Goal: Information Seeking & Learning: Learn about a topic

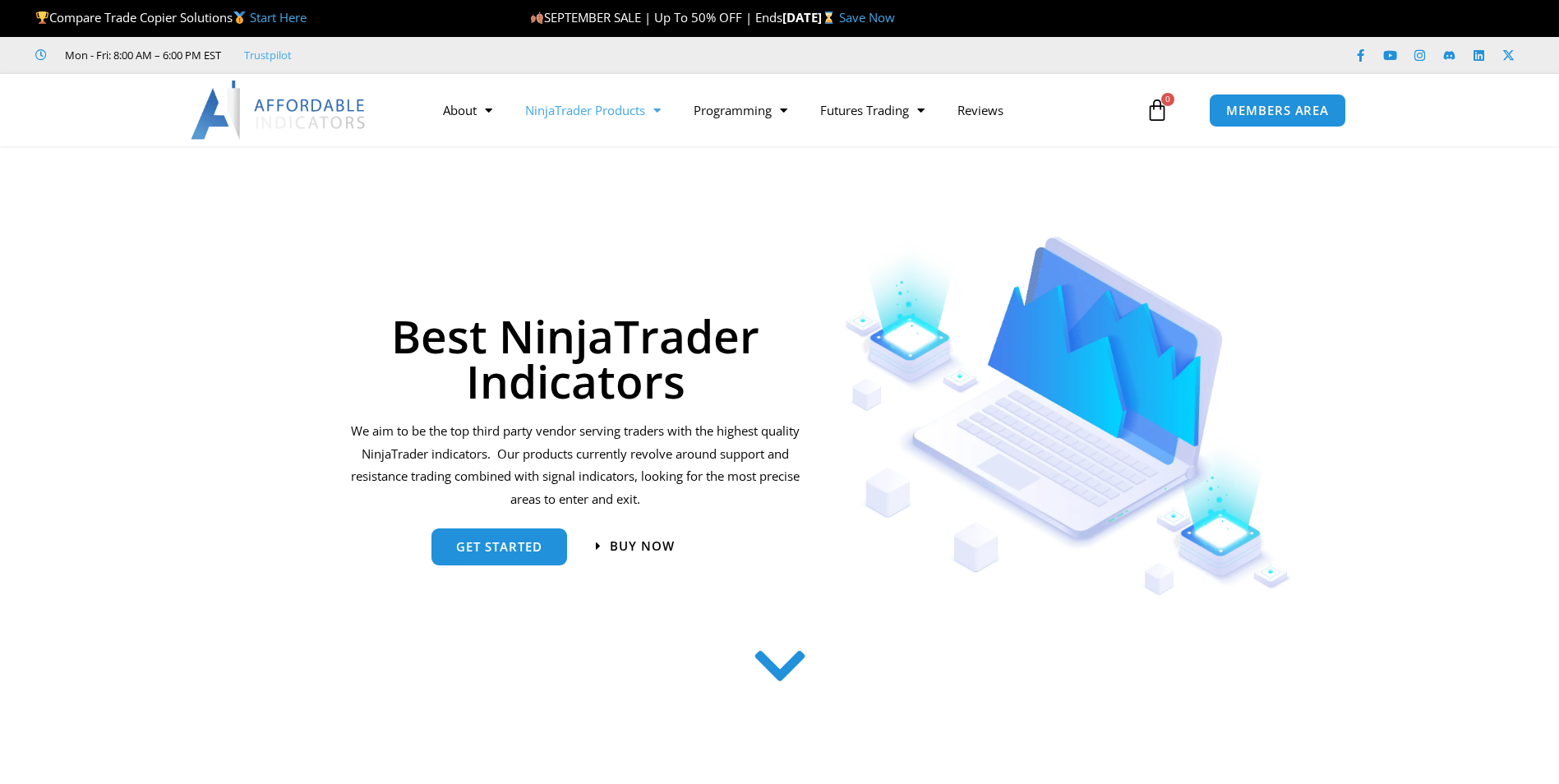
click at [657, 118] on span "Menu" at bounding box center [653, 110] width 16 height 29
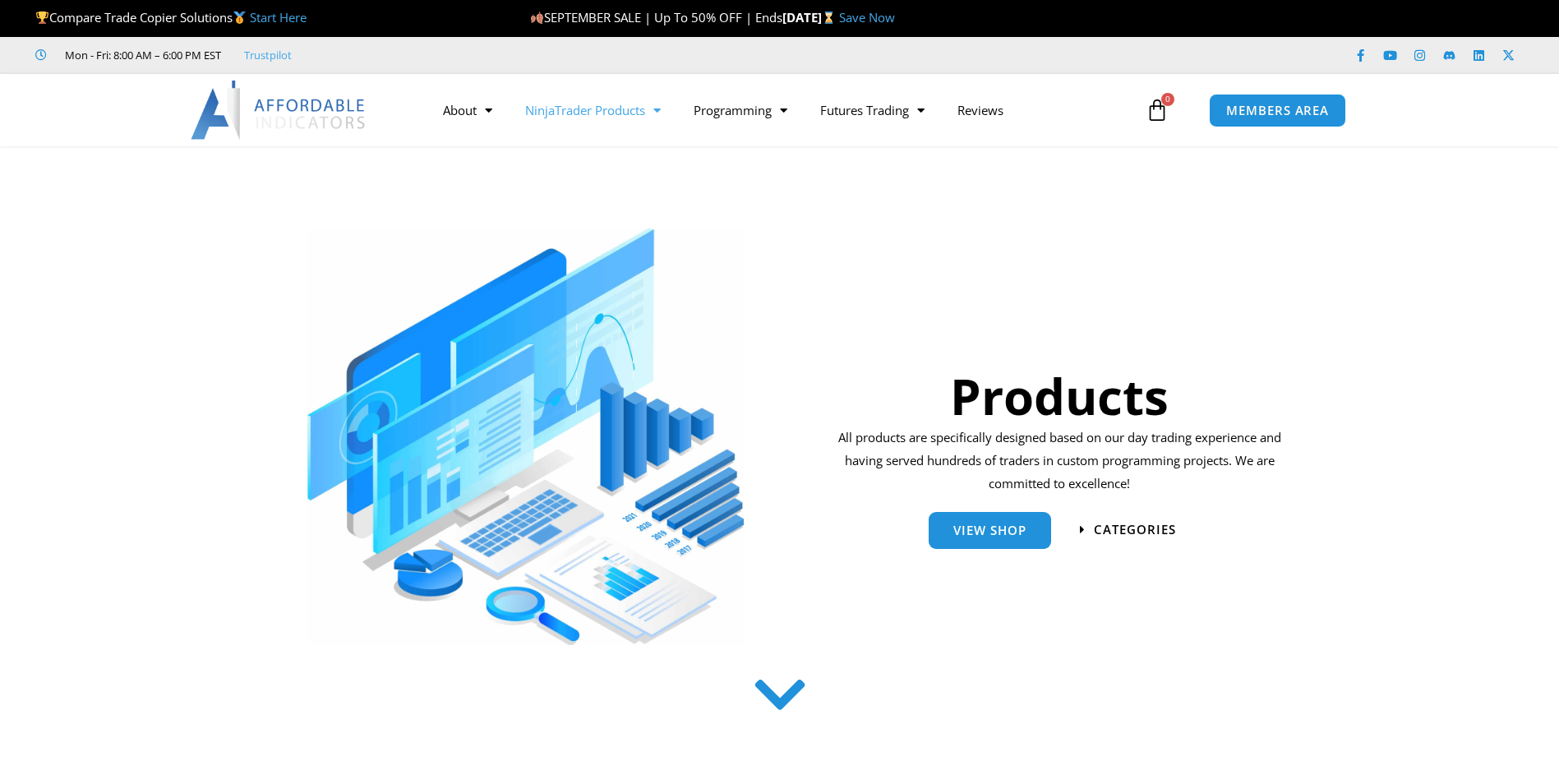
click at [657, 118] on span "Menu" at bounding box center [653, 110] width 16 height 29
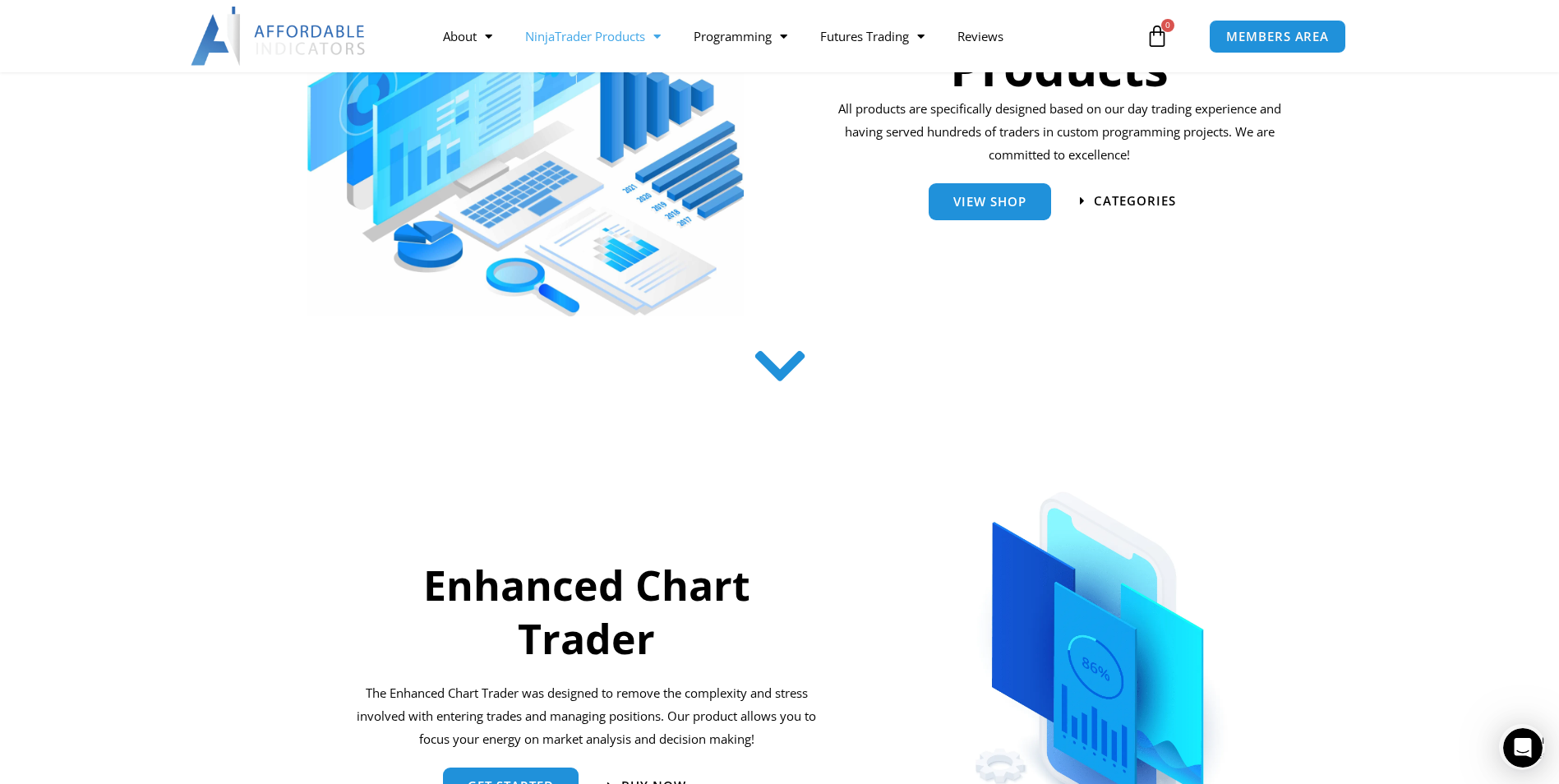
scroll to position [82, 0]
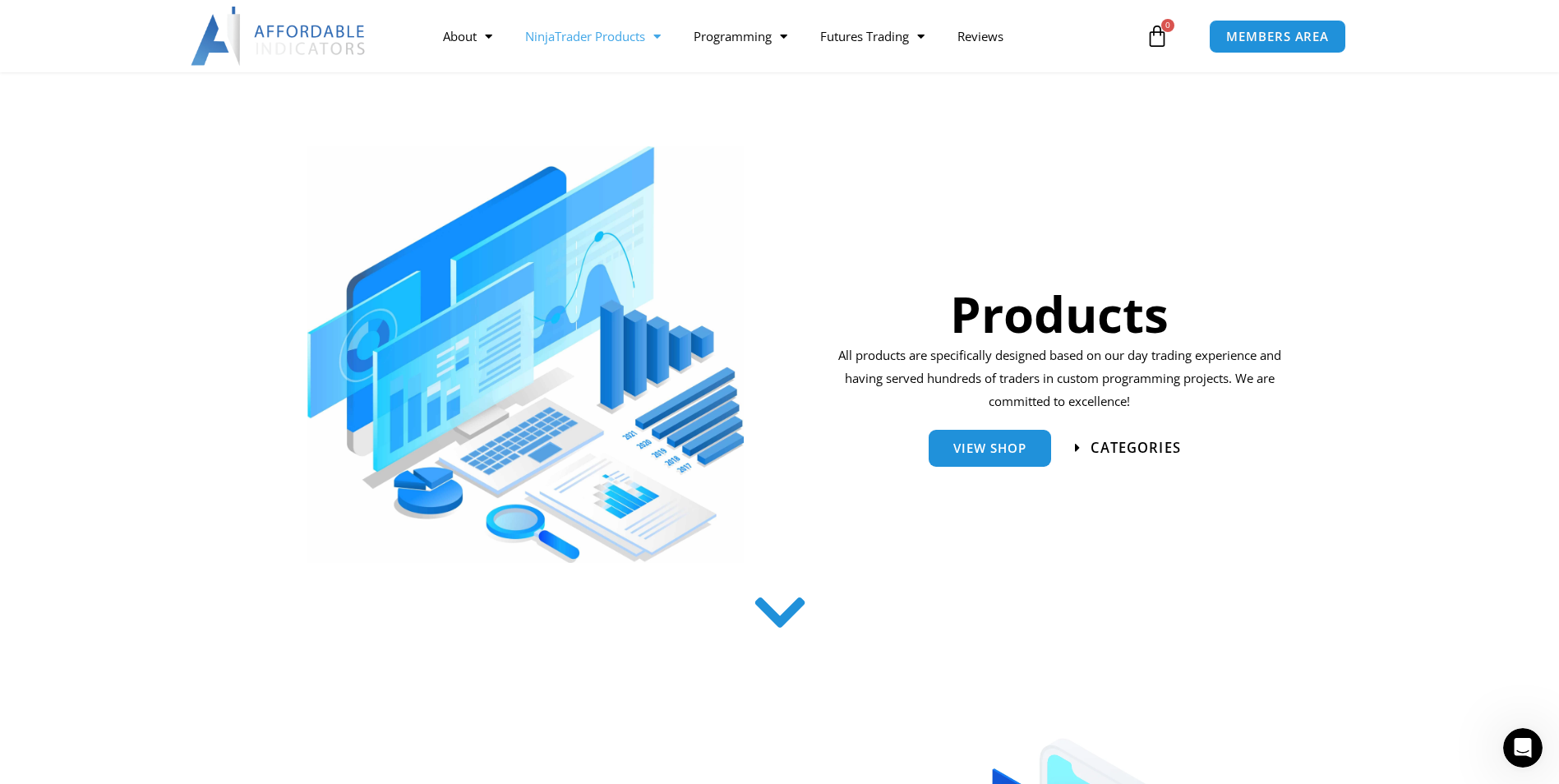
click at [1084, 448] on span "categories" at bounding box center [1129, 448] width 106 height 14
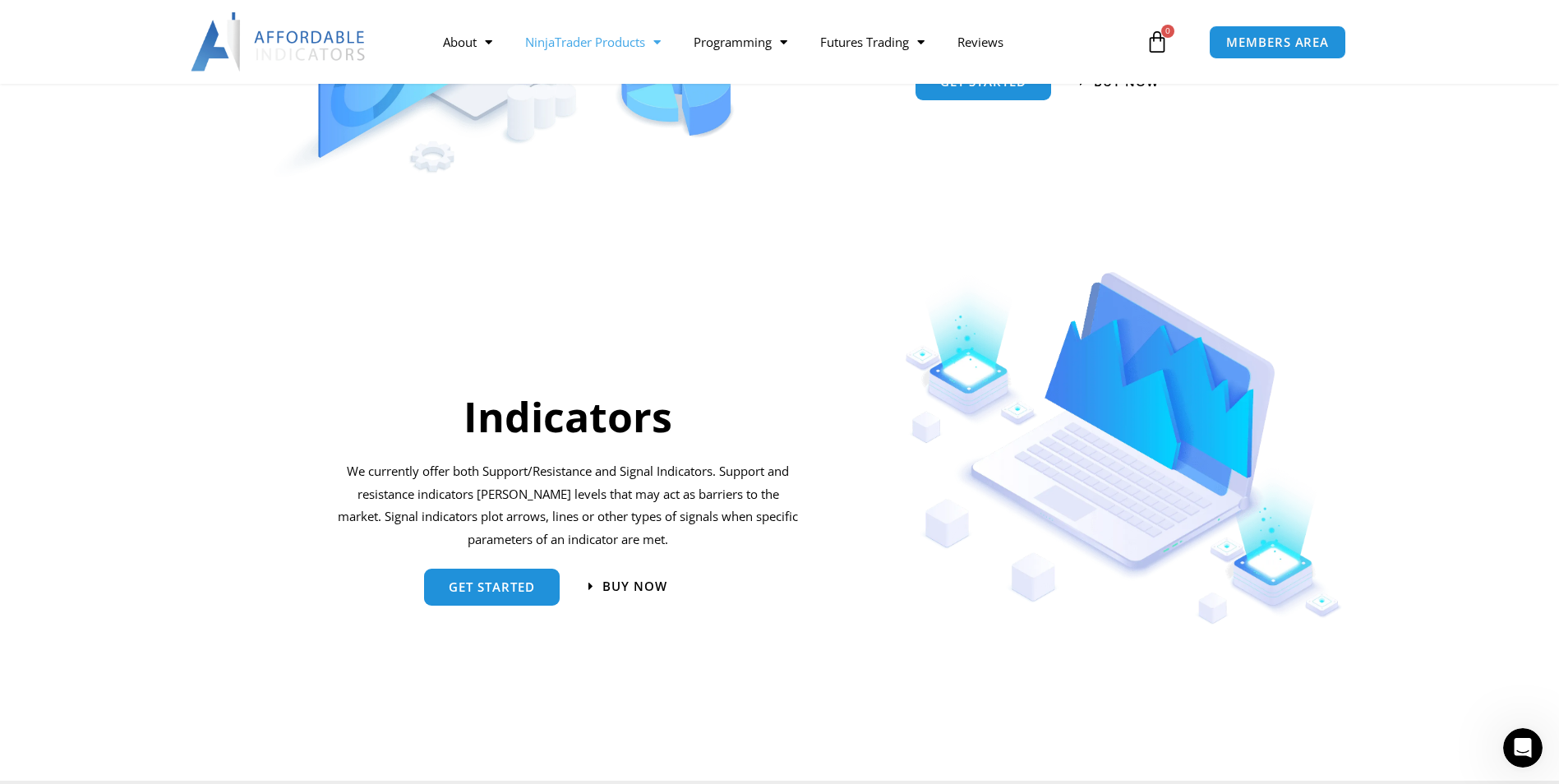
scroll to position [1651, 0]
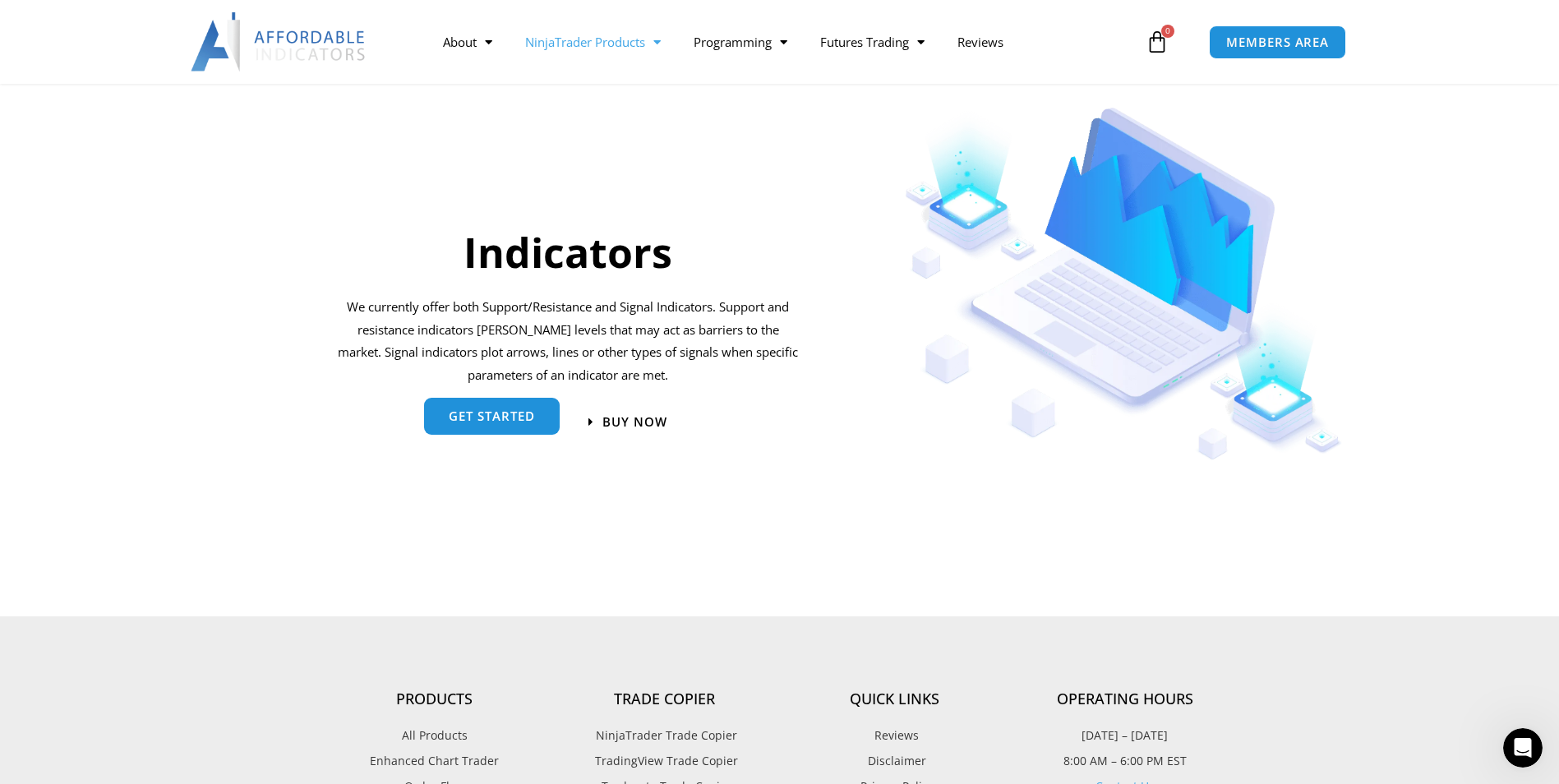
click at [464, 423] on link "get started" at bounding box center [492, 416] width 136 height 37
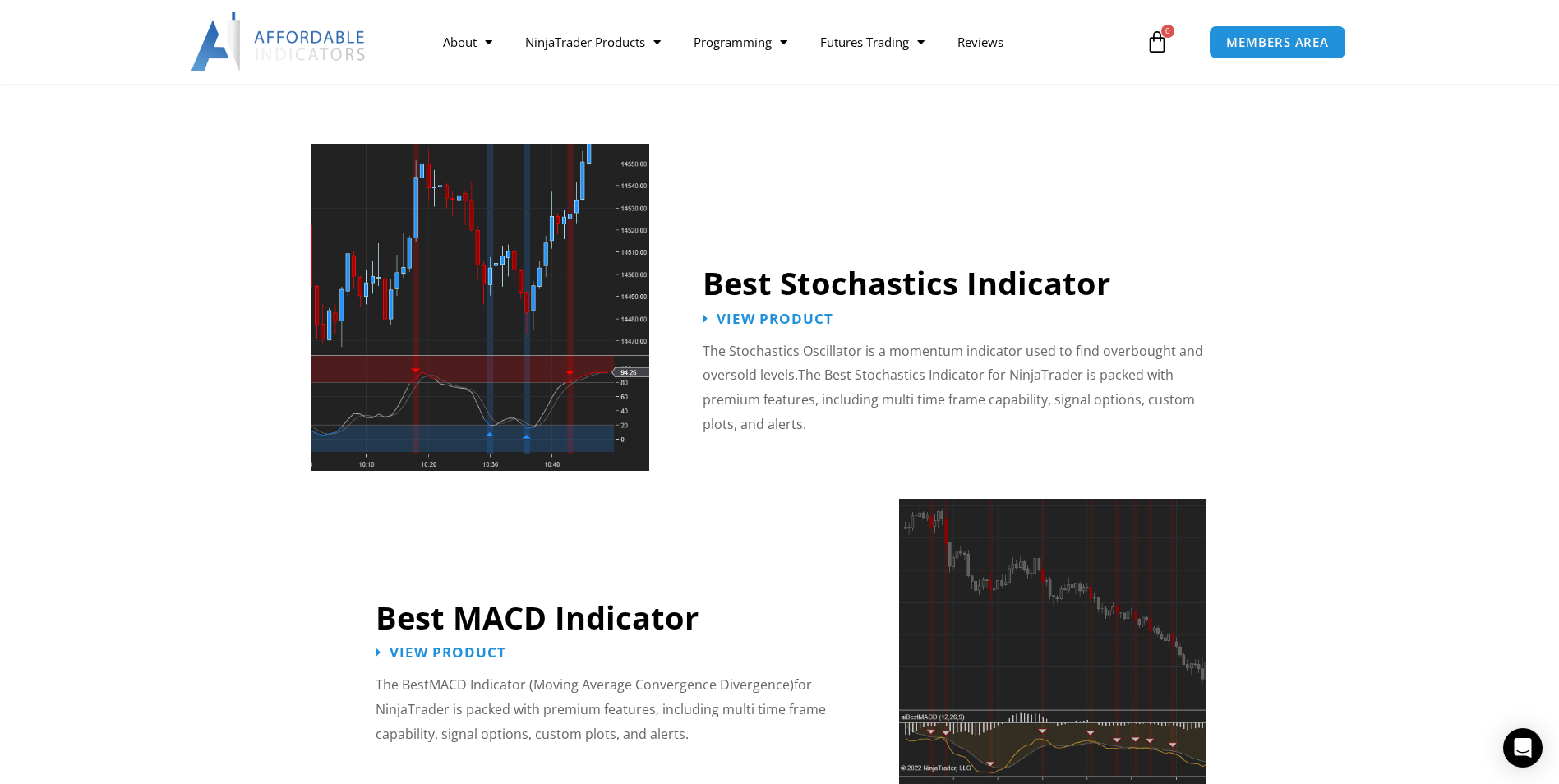
scroll to position [3450, 0]
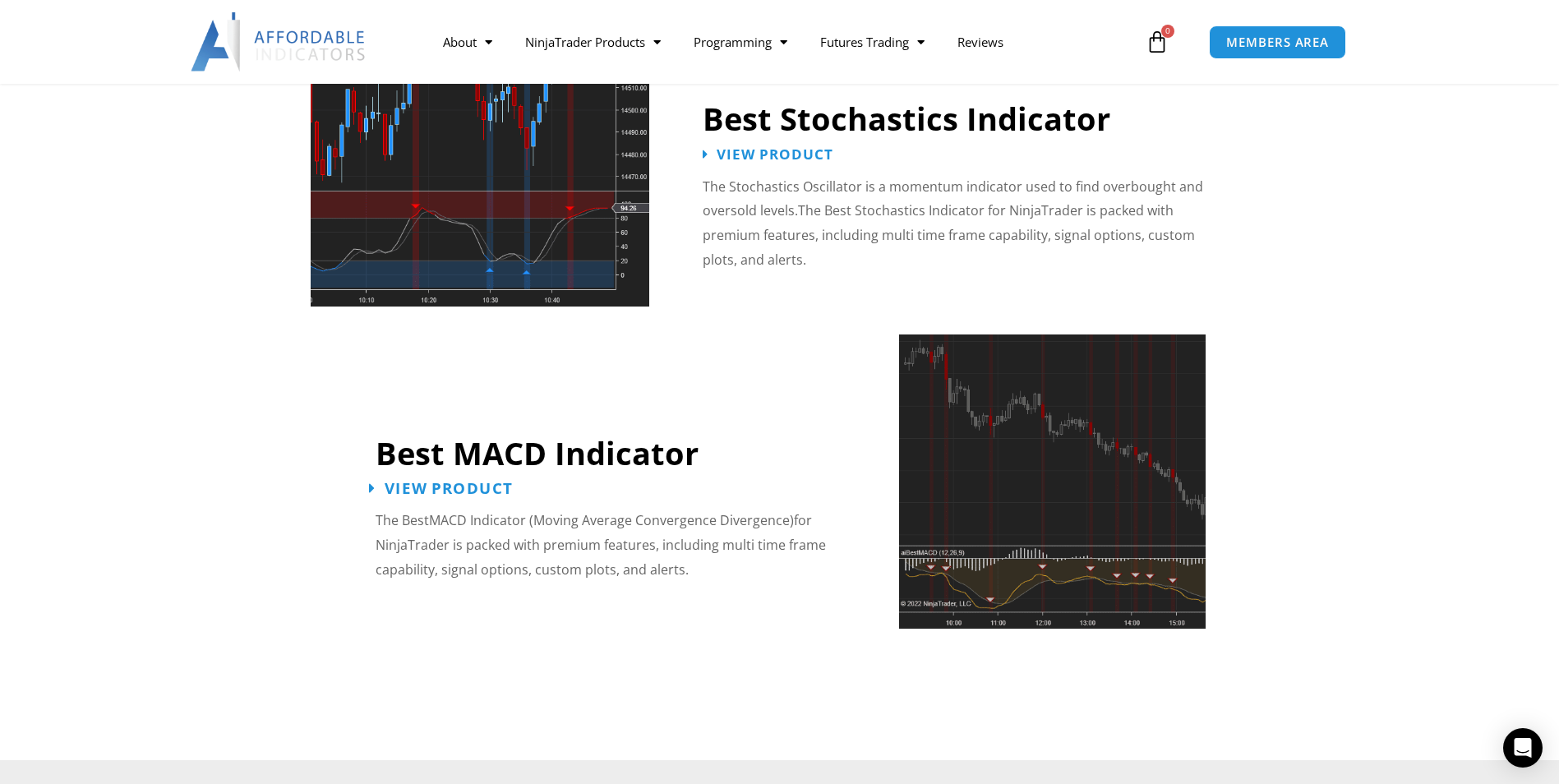
click at [451, 481] on span "View Product" at bounding box center [449, 488] width 129 height 16
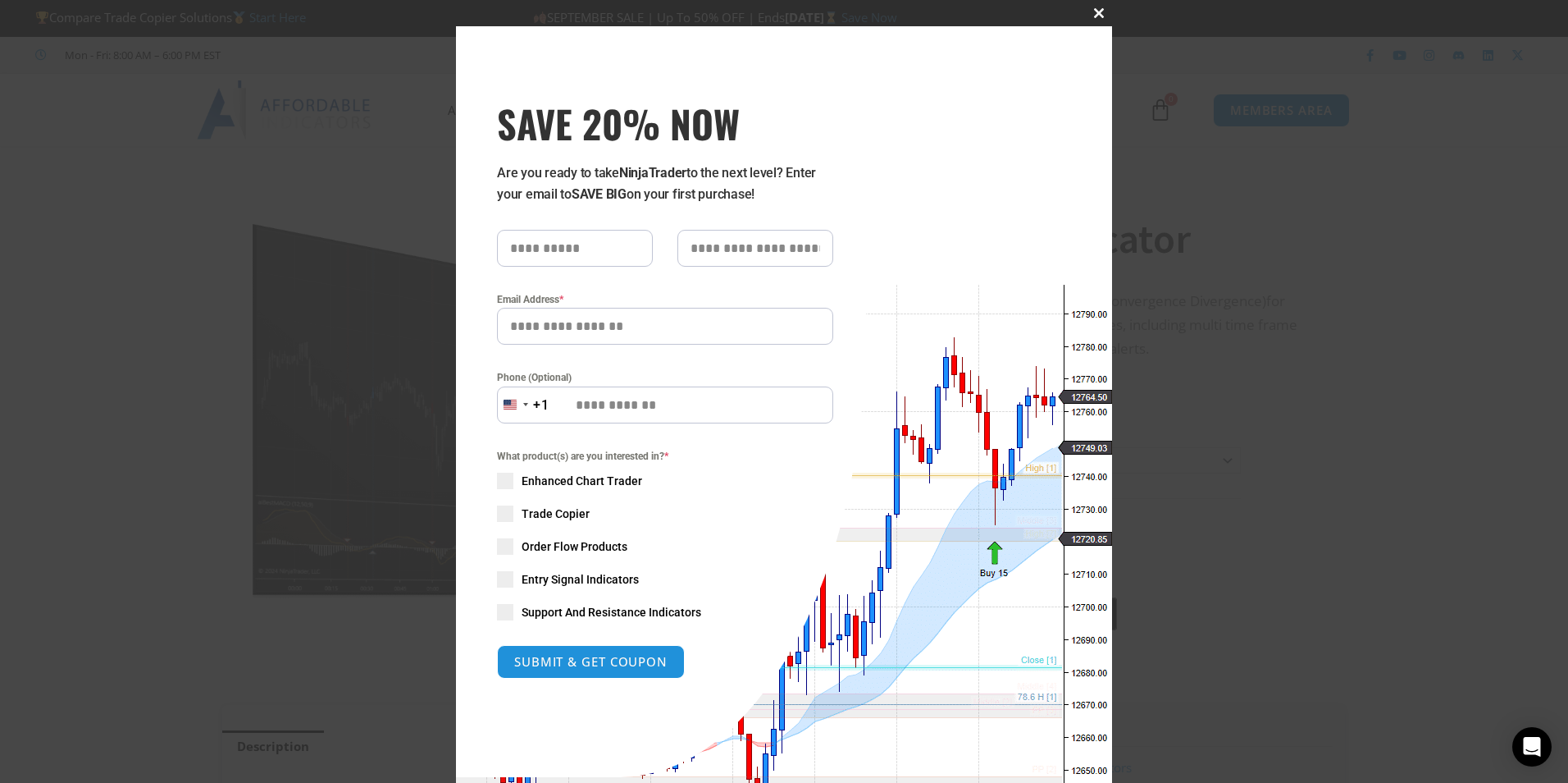
click at [1092, 15] on span at bounding box center [1099, 13] width 26 height 10
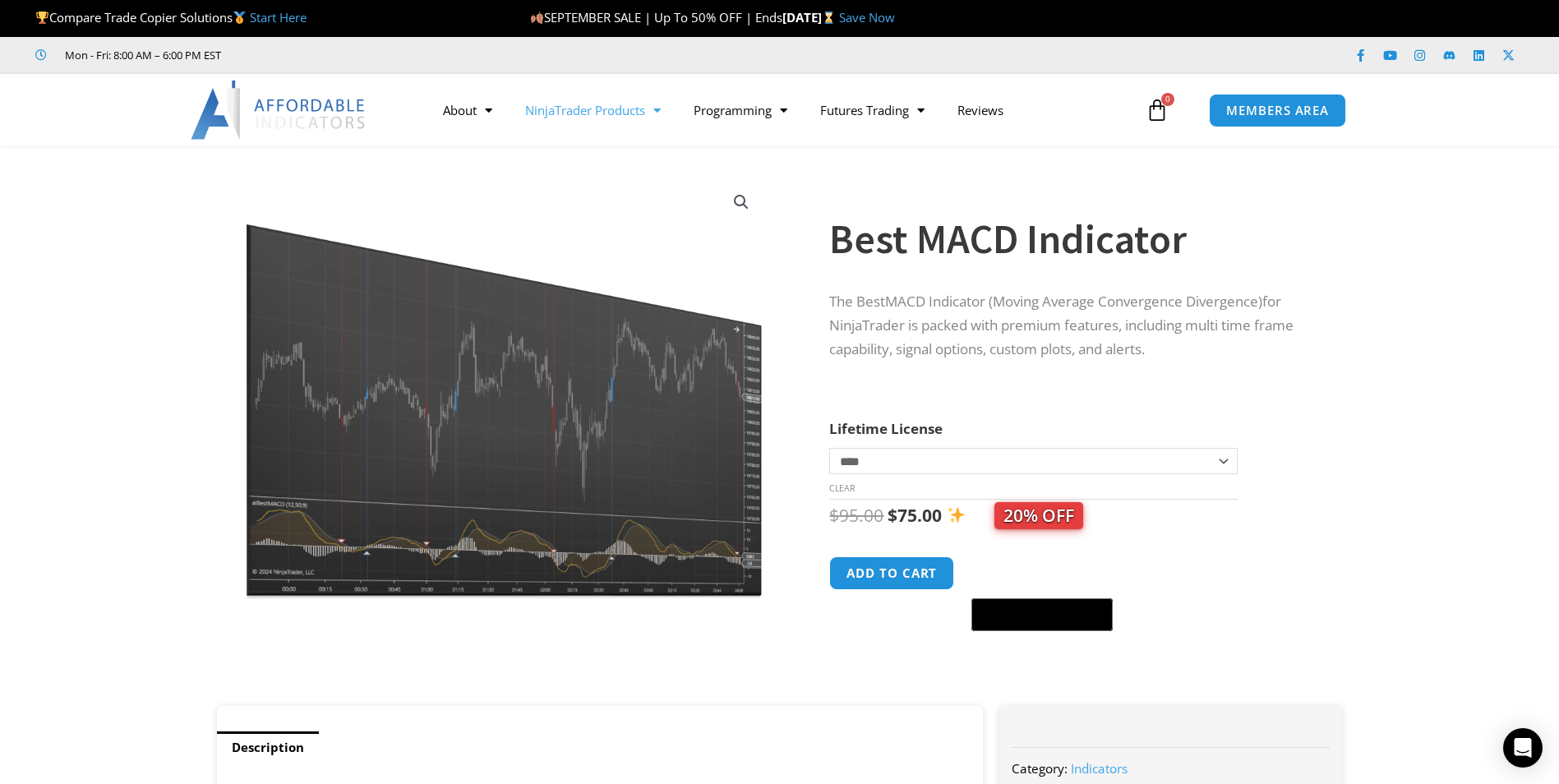
click at [637, 115] on link "NinjaTrader Products" at bounding box center [593, 110] width 168 height 38
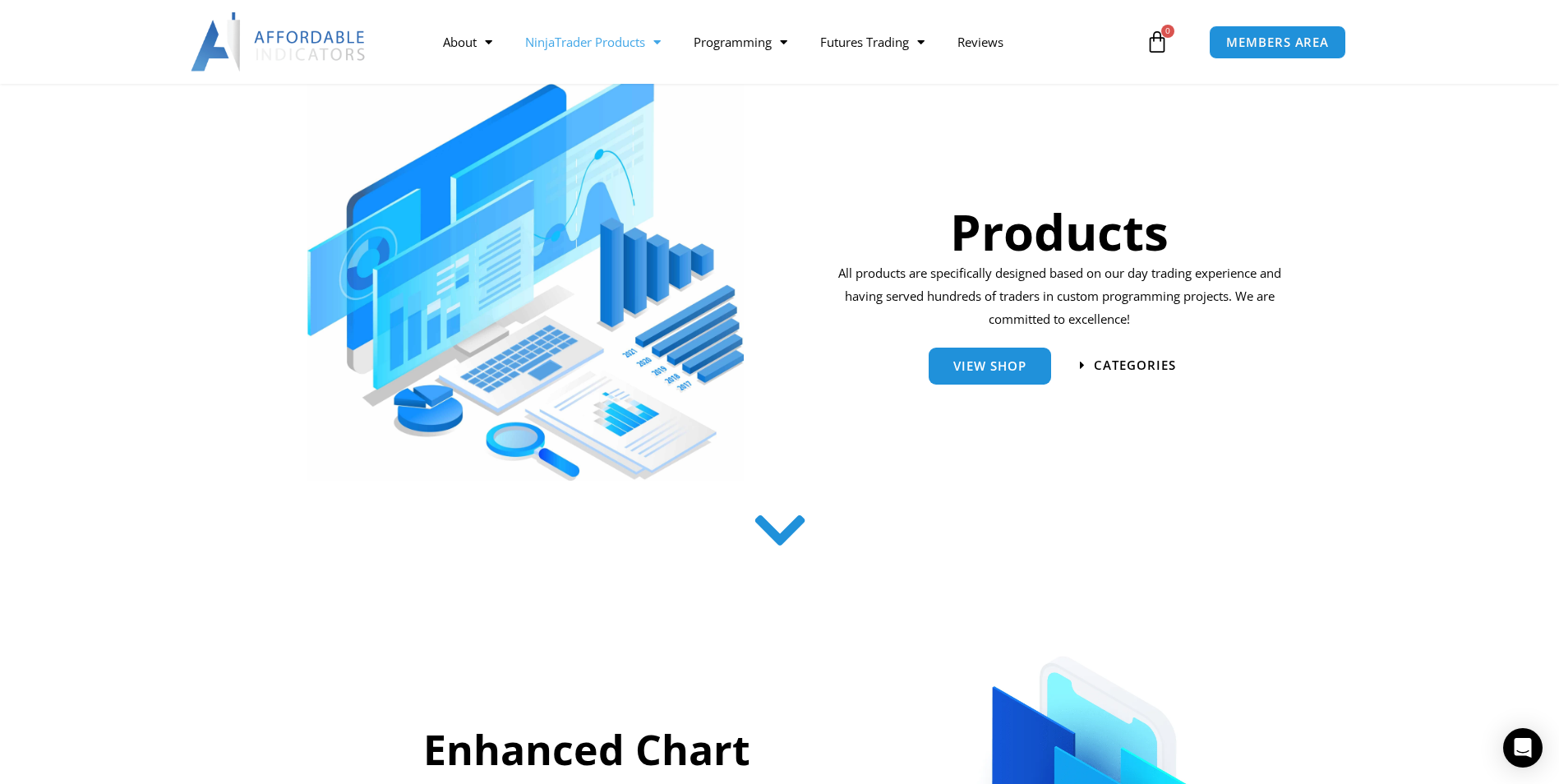
scroll to position [246, 0]
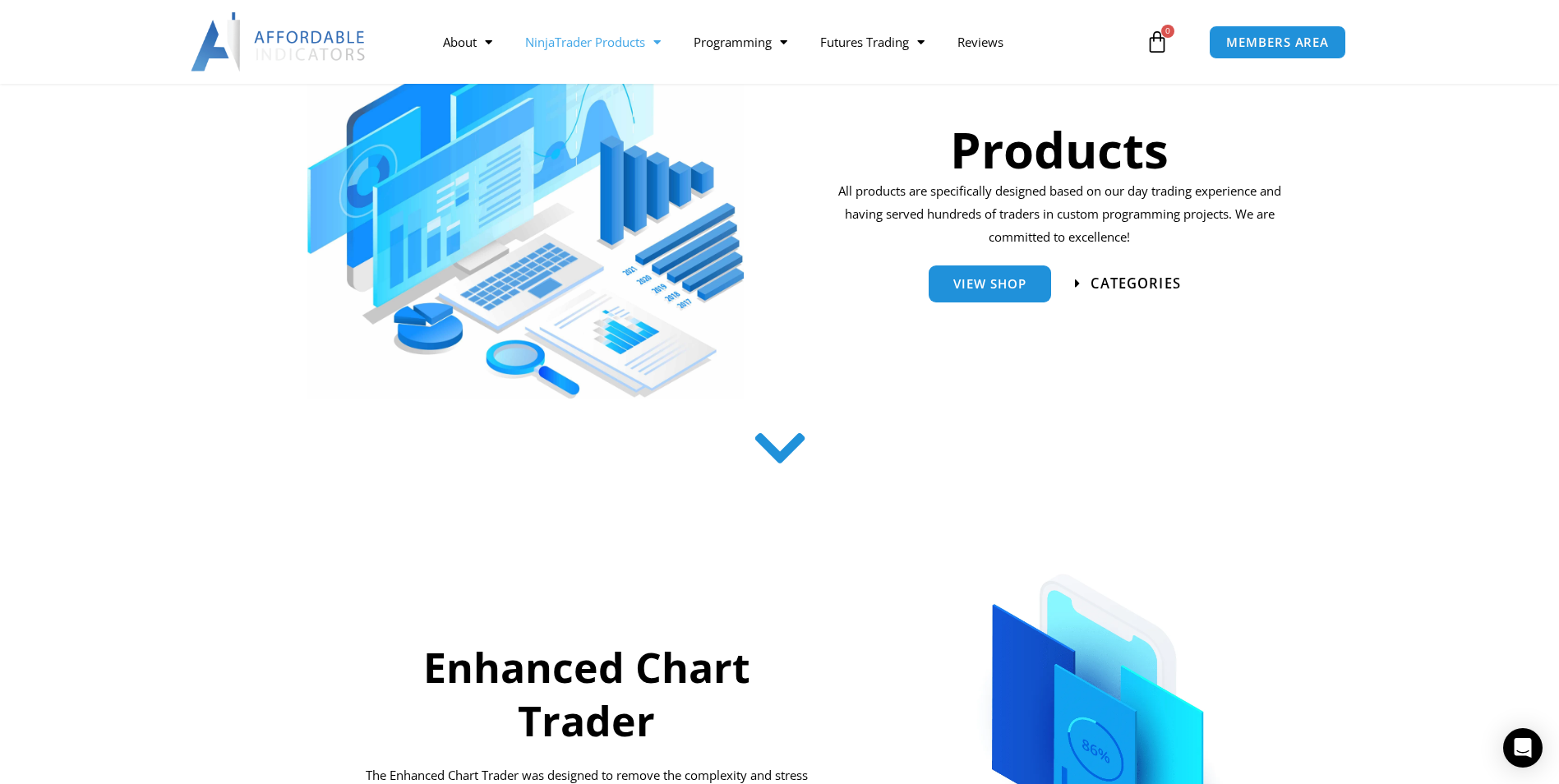
click at [1082, 282] on span "categories" at bounding box center [1129, 283] width 106 height 14
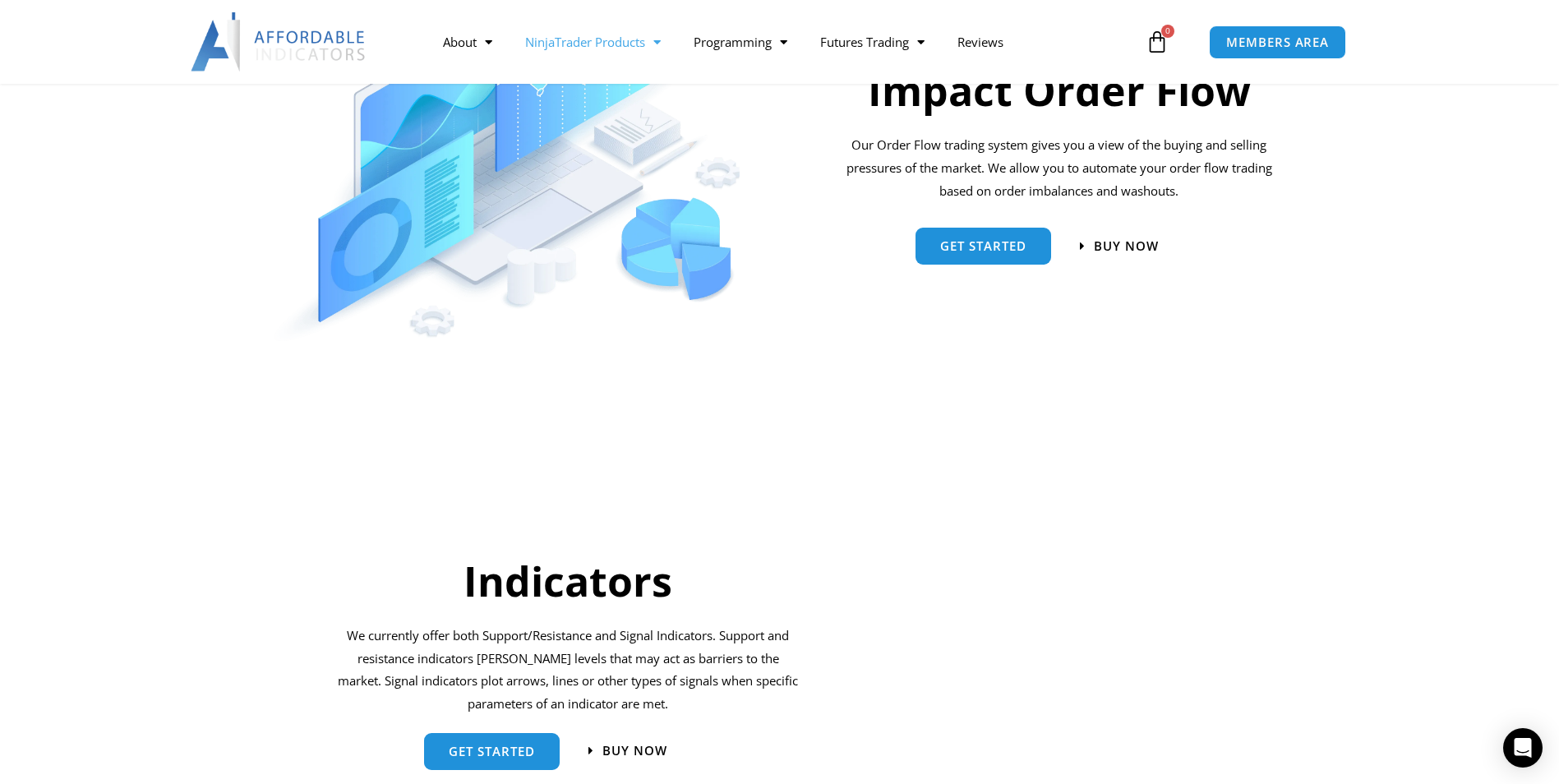
scroll to position [1159, 0]
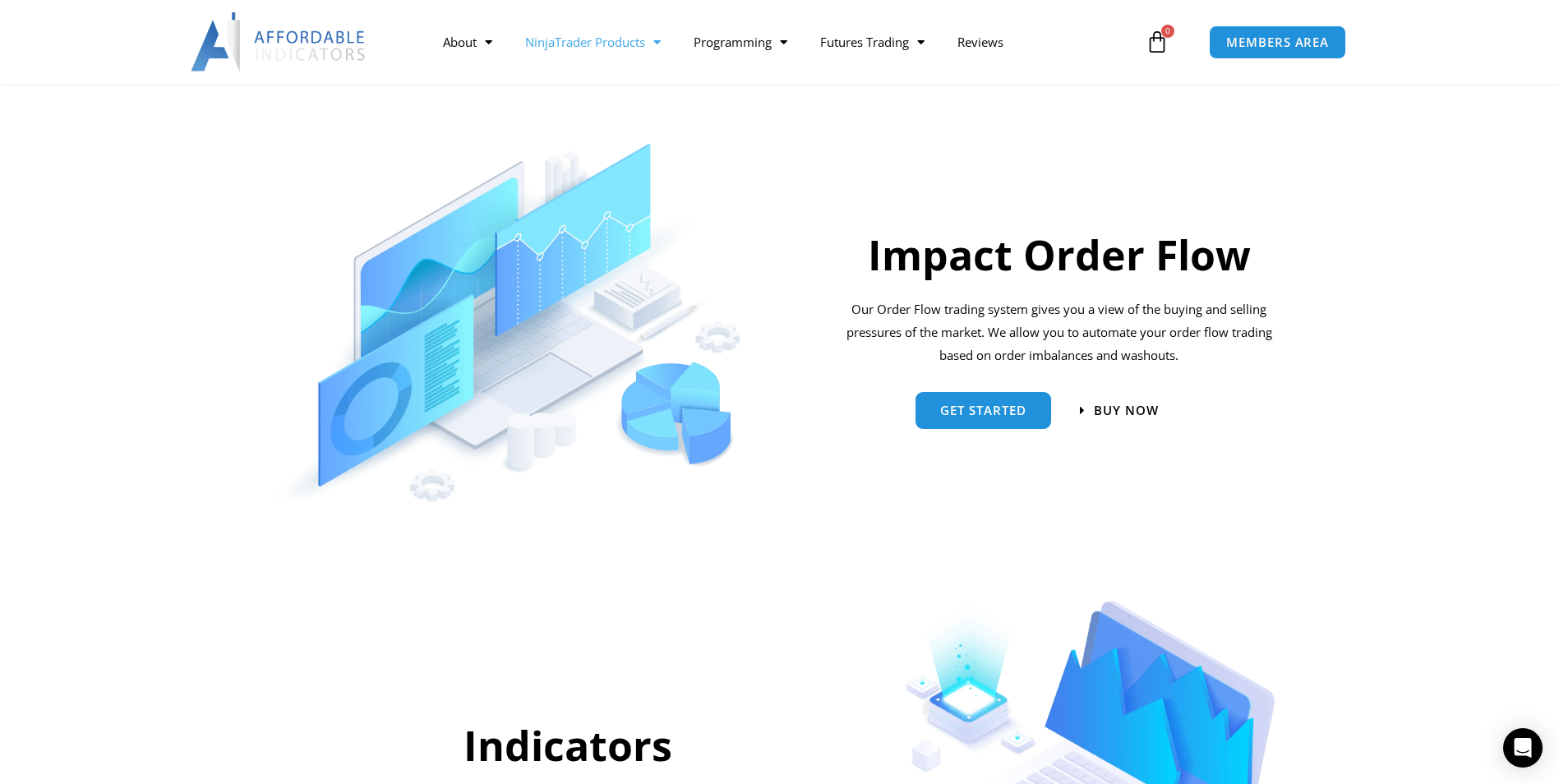
click at [658, 46] on span "Menu" at bounding box center [653, 42] width 16 height 29
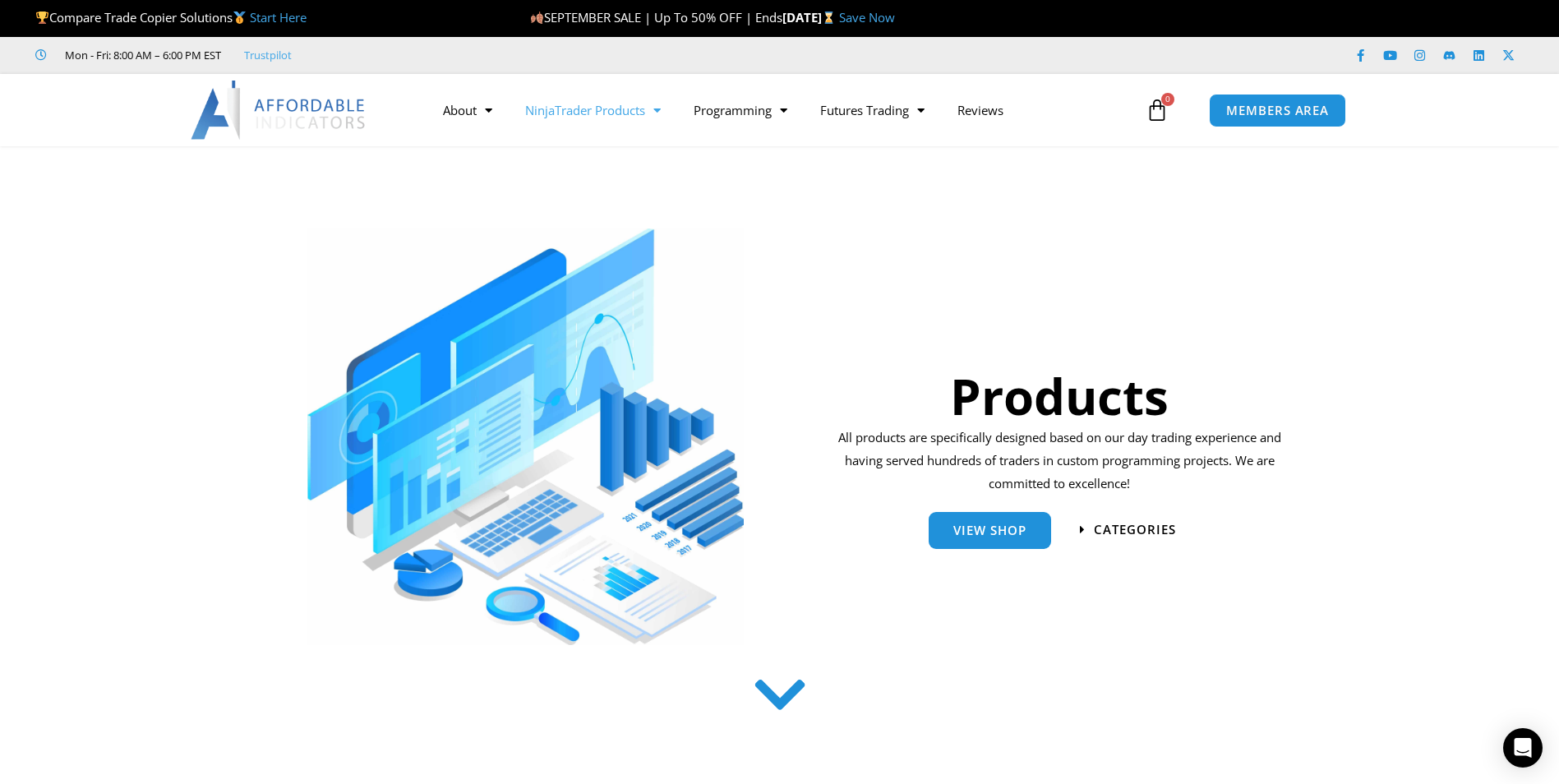
click at [584, 116] on link "NinjaTrader Products" at bounding box center [593, 110] width 168 height 38
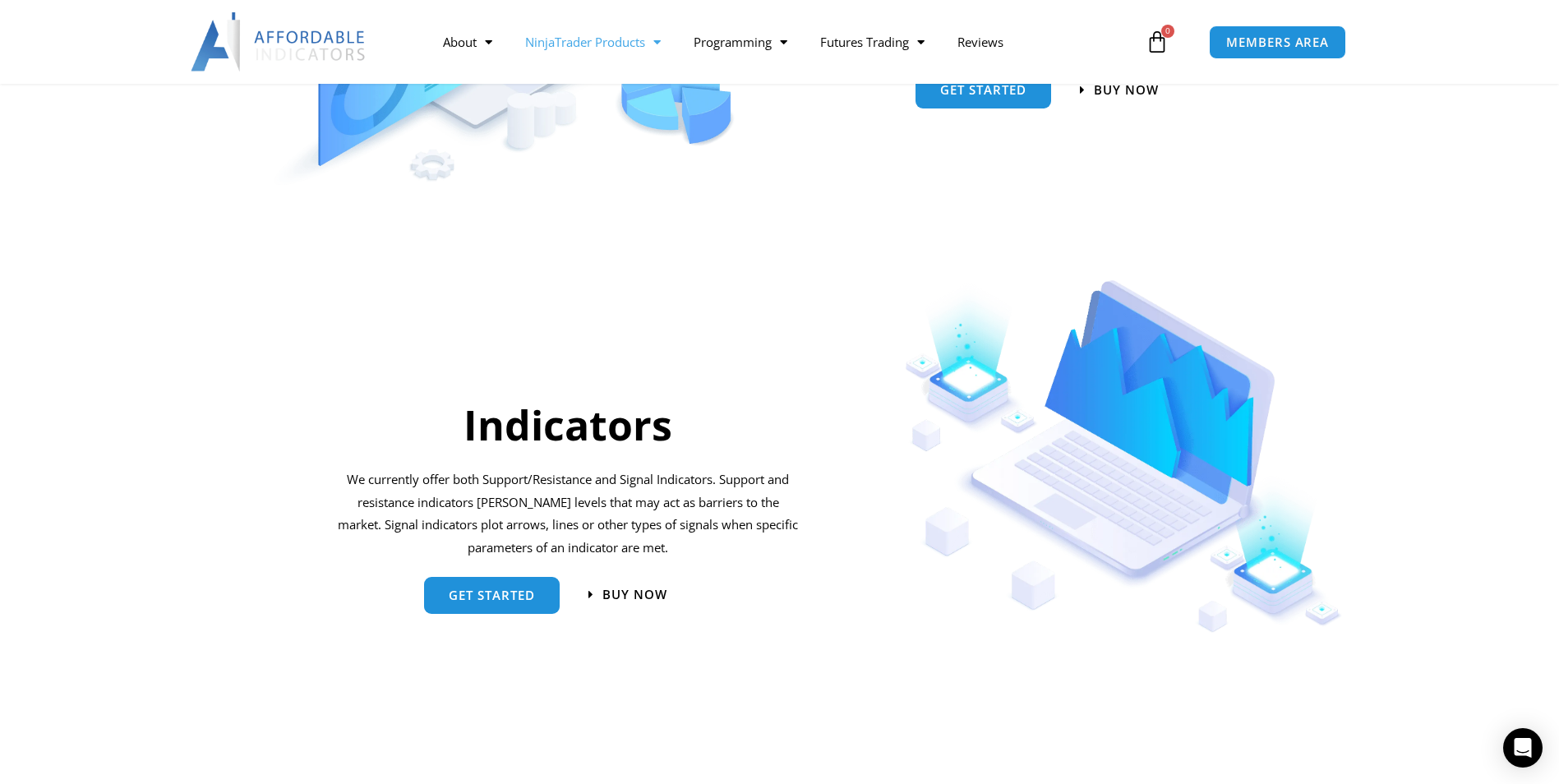
scroll to position [1725, 0]
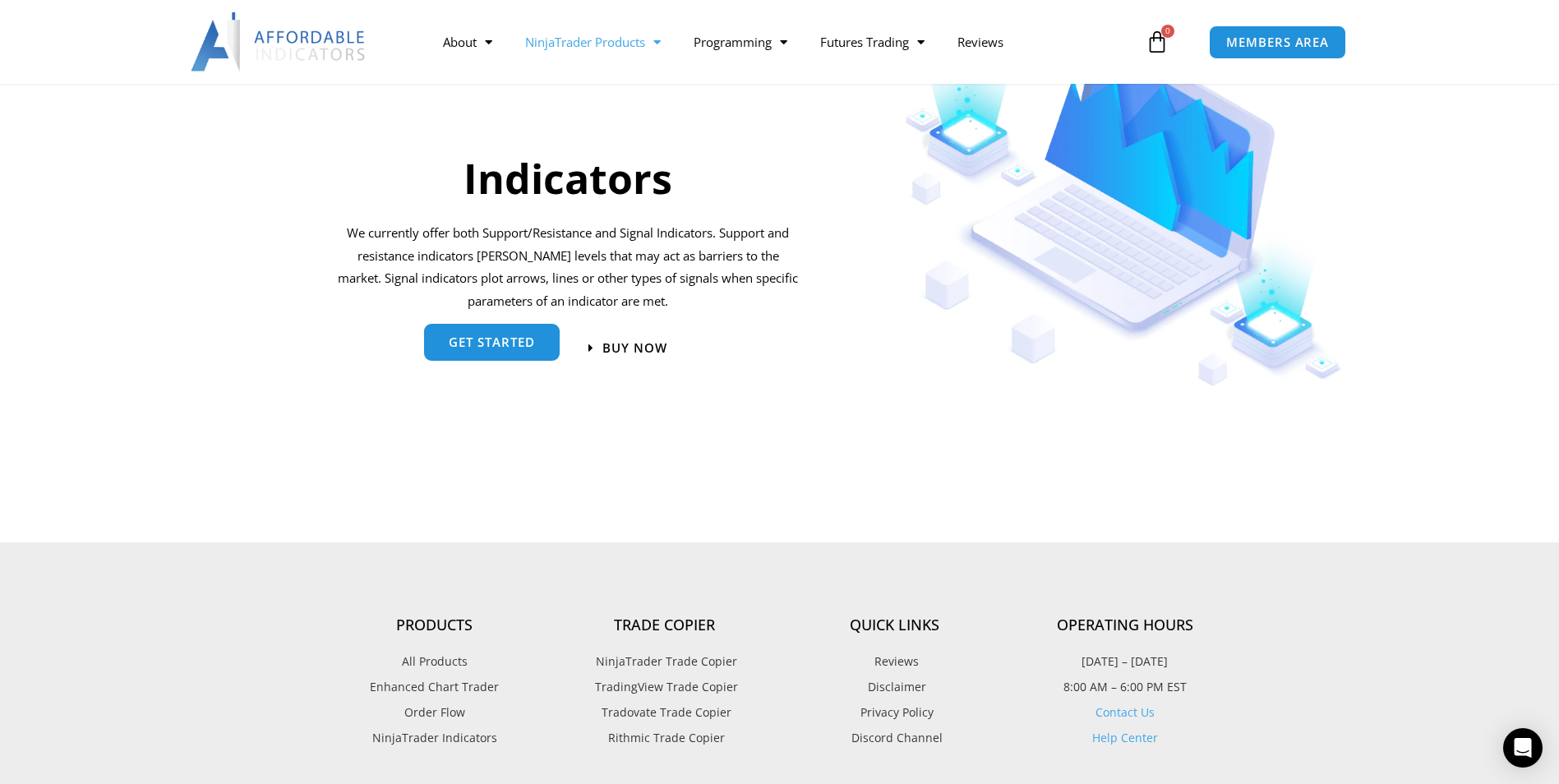
click at [514, 348] on span "get started" at bounding box center [492, 345] width 86 height 12
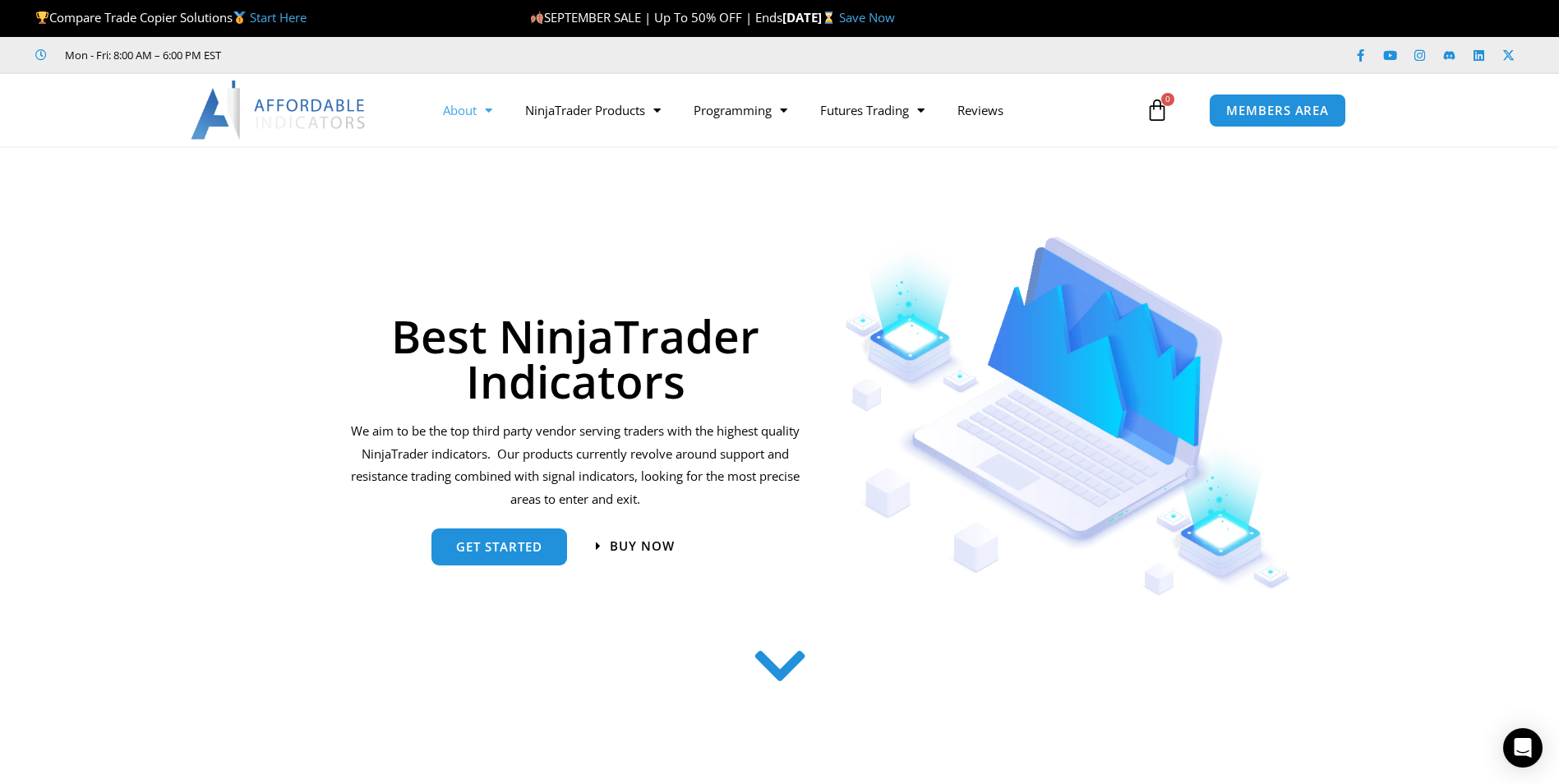
click at [490, 114] on span "Menu" at bounding box center [484, 110] width 16 height 29
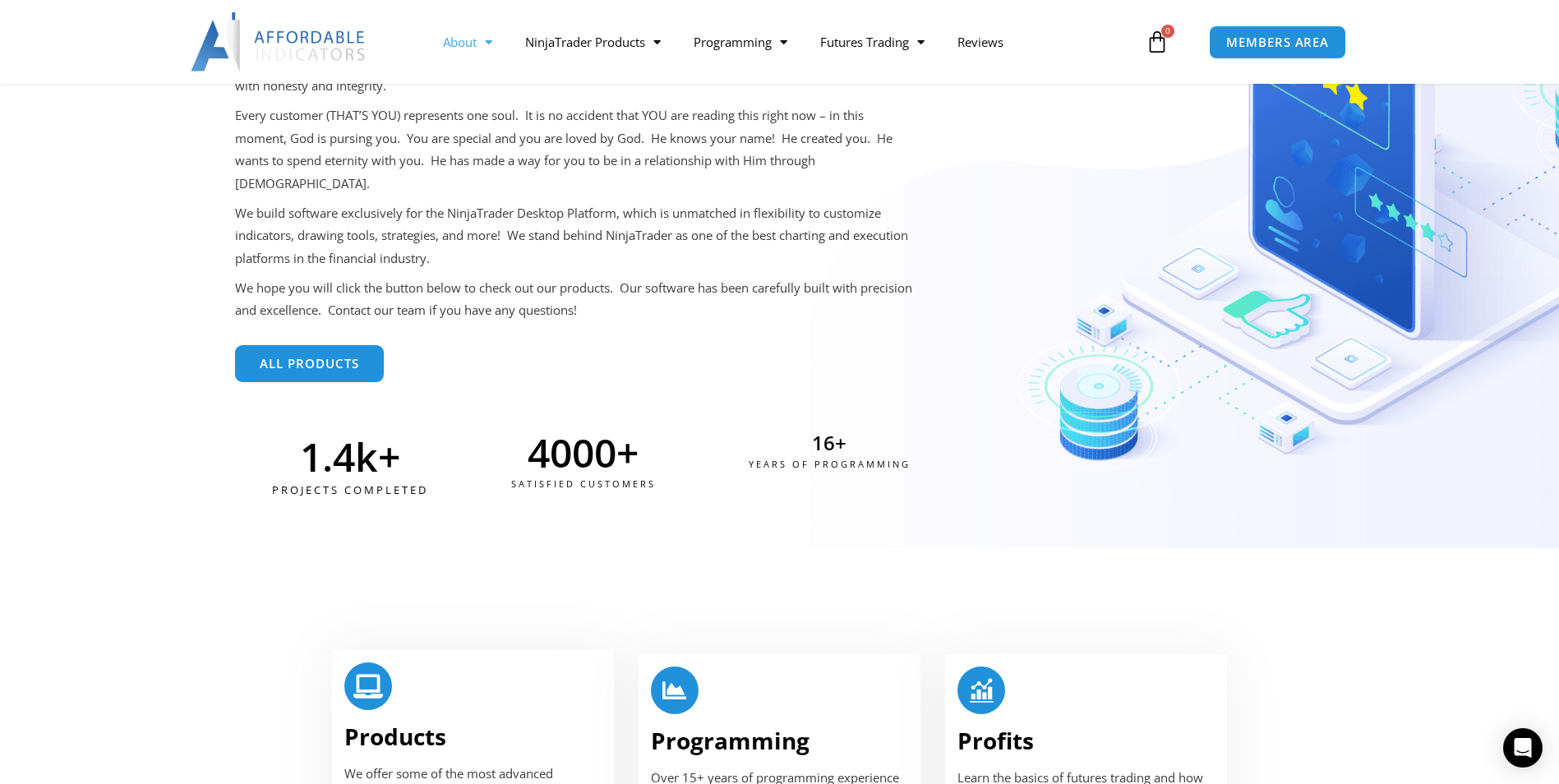
scroll to position [575, 0]
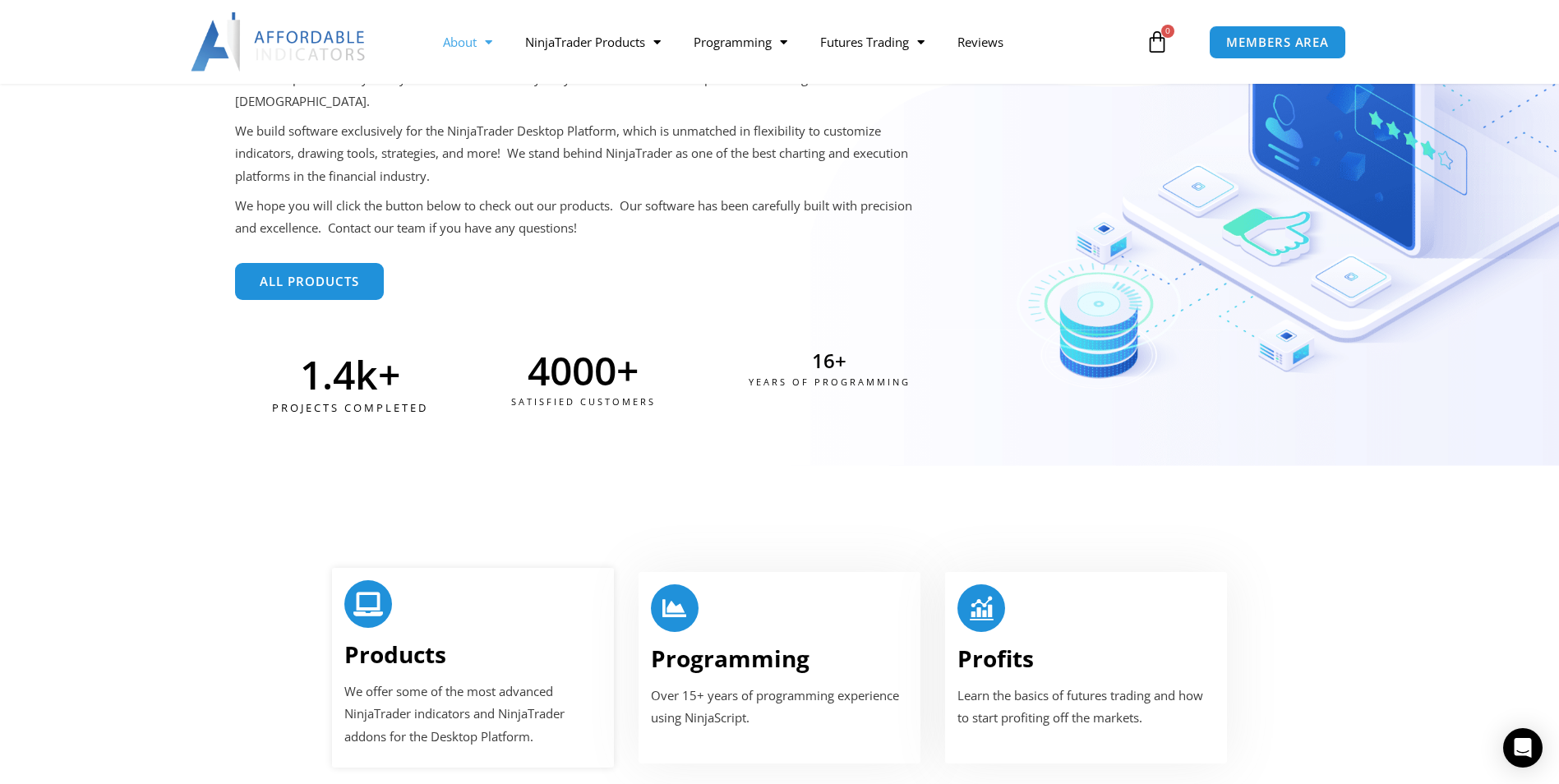
click at [394, 638] on link "Products" at bounding box center [395, 654] width 102 height 31
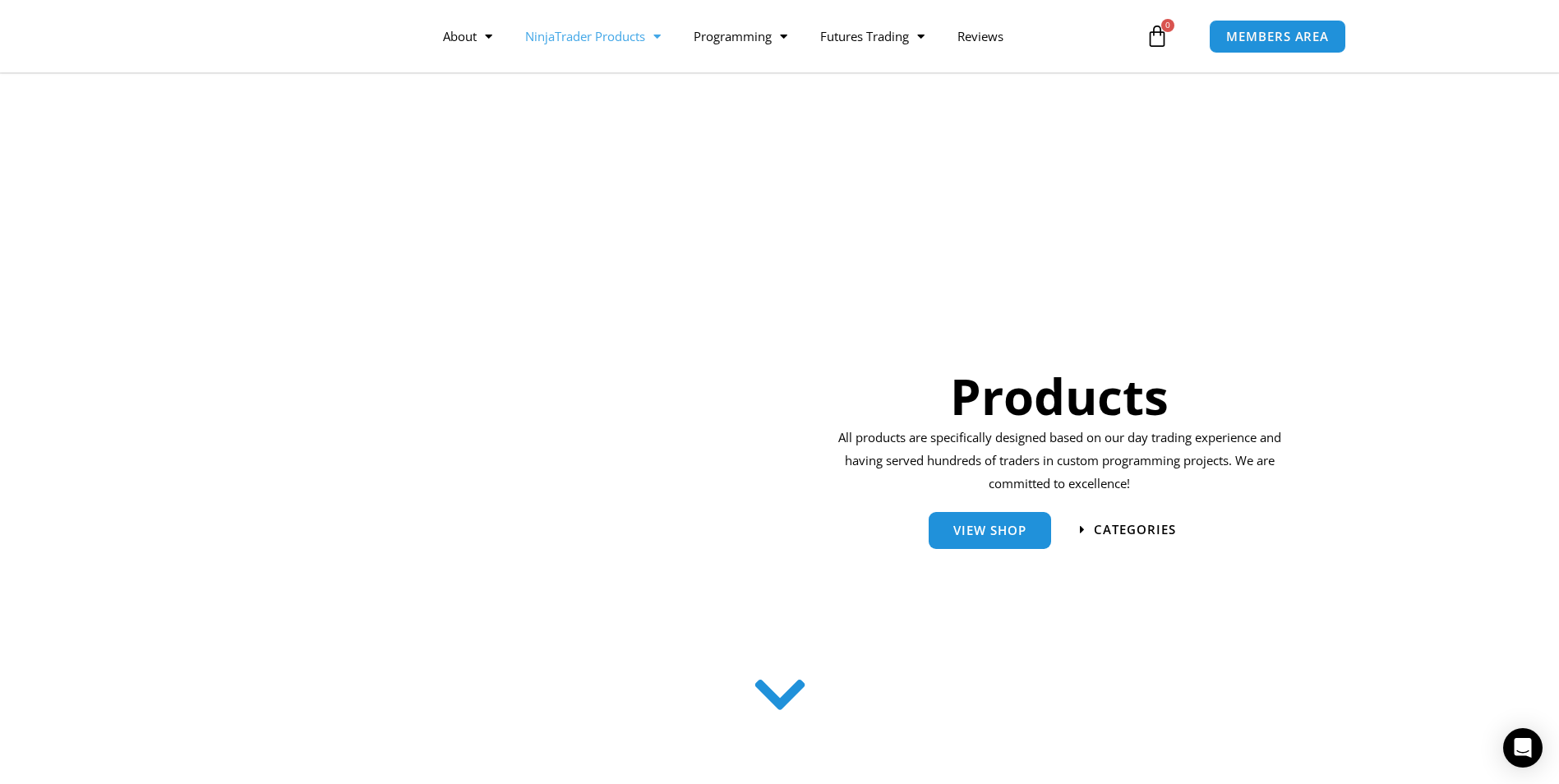
scroll to position [246, 0]
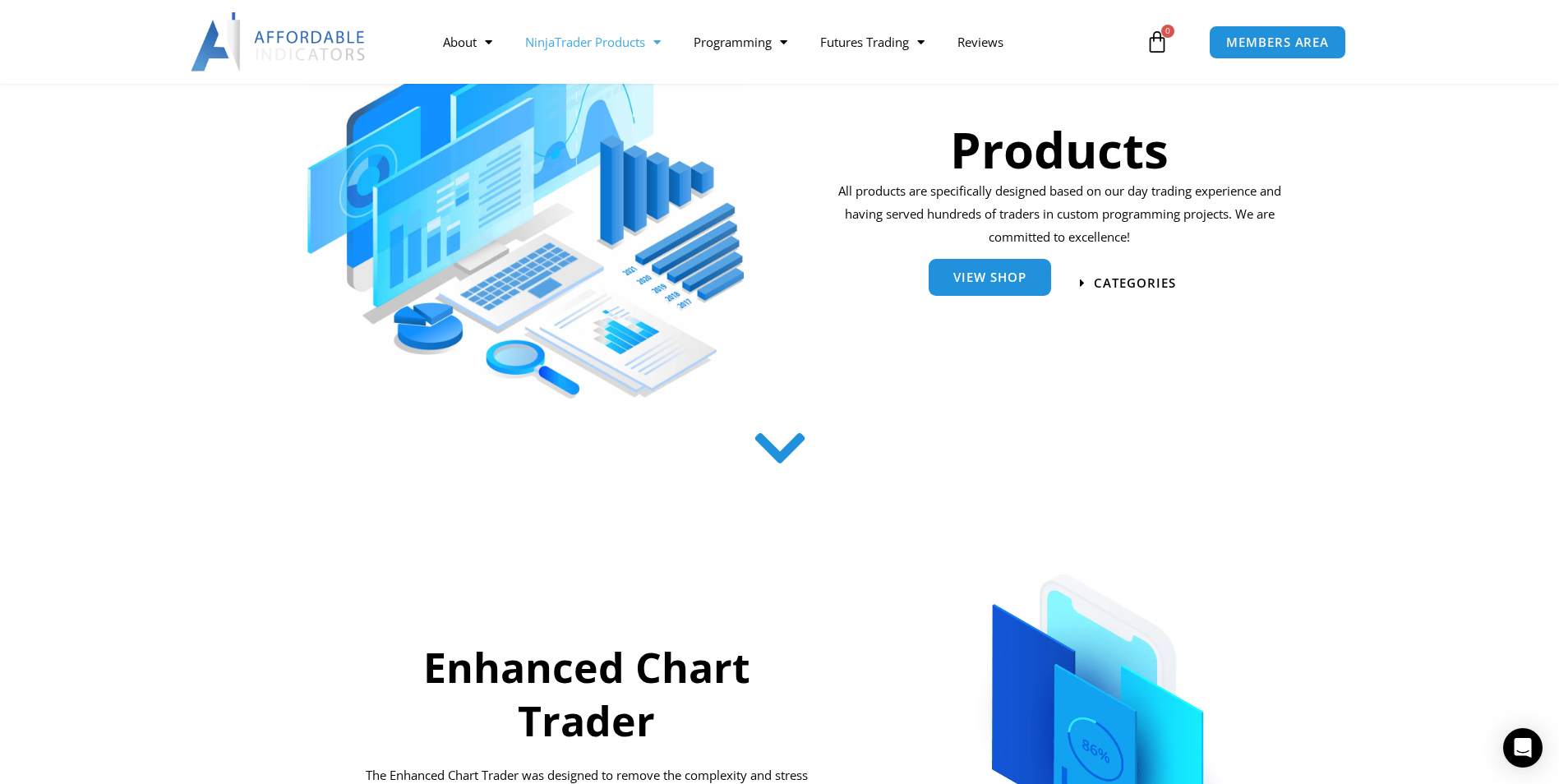
click at [964, 279] on span "View Shop" at bounding box center [990, 277] width 73 height 12
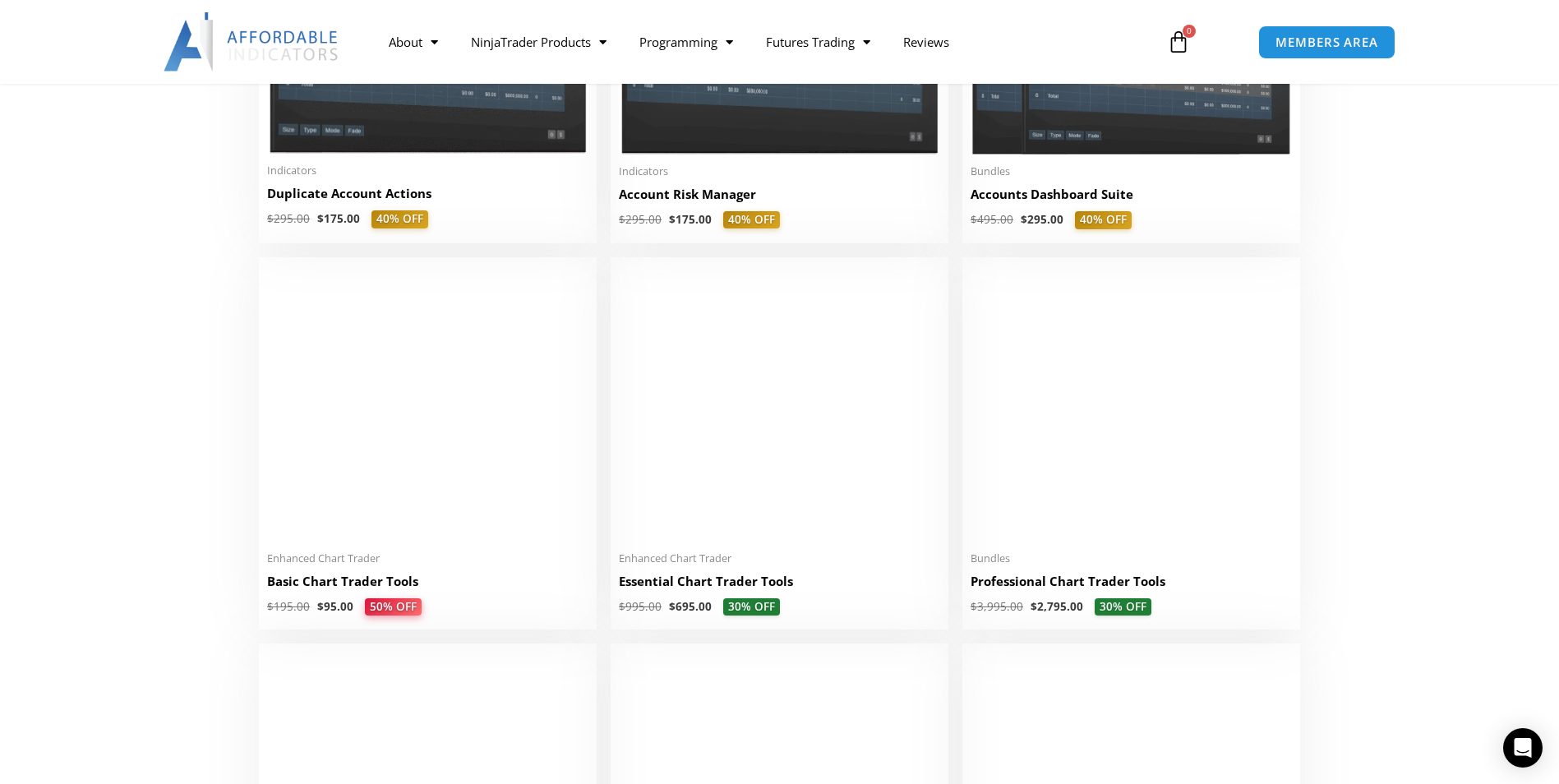
scroll to position [739, 0]
